Goal: Task Accomplishment & Management: Manage account settings

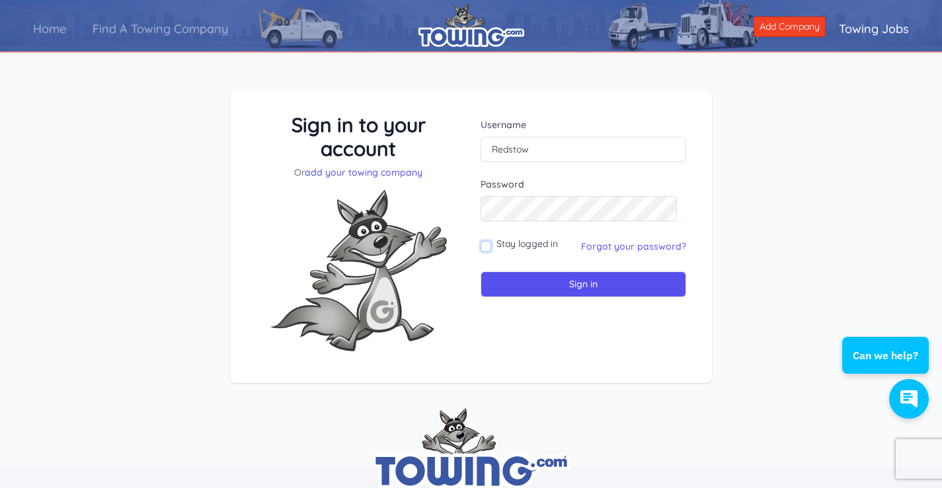
click at [486, 244] on input "Stay logged in" at bounding box center [485, 246] width 11 height 11
checkbox input "true"
click at [570, 277] on input "Sign in" at bounding box center [583, 285] width 206 height 26
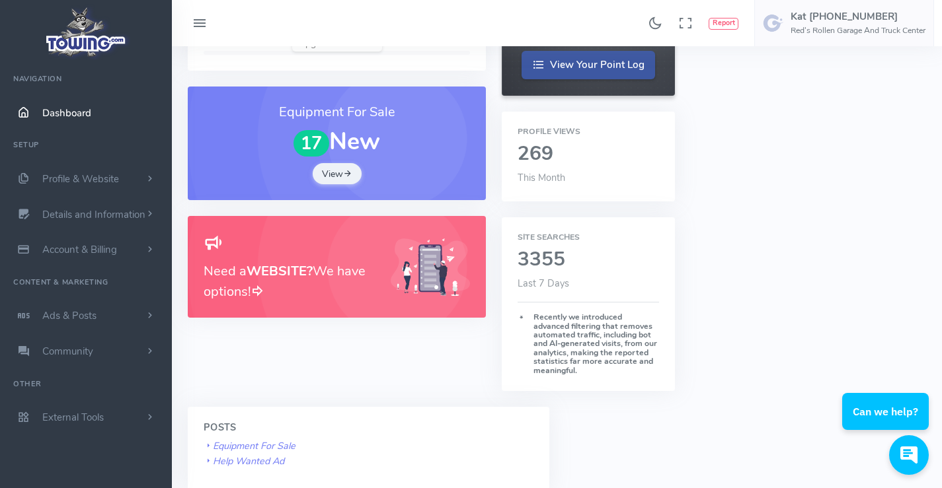
scroll to position [264, 0]
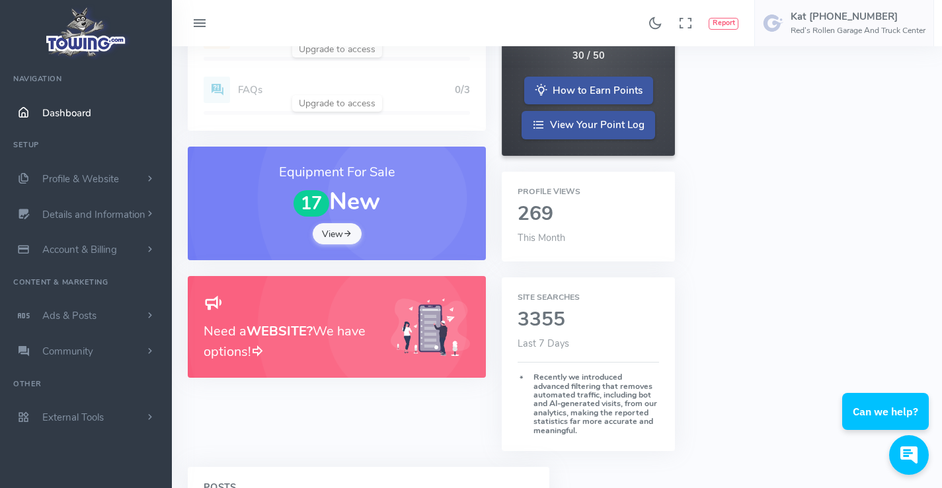
click at [330, 239] on link "View" at bounding box center [337, 233] width 49 height 21
